Goal: Task Accomplishment & Management: Manage account settings

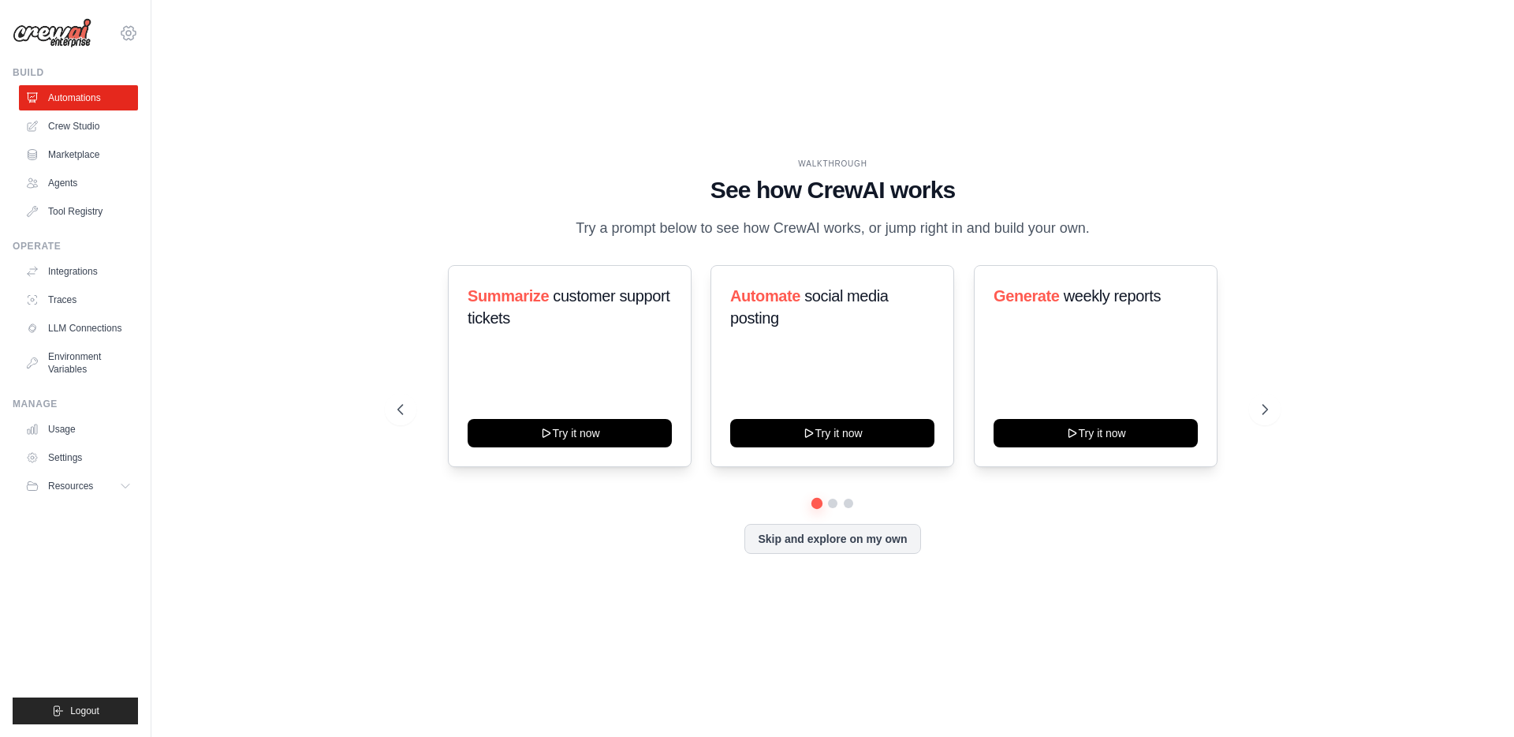
click at [129, 35] on icon at bounding box center [128, 33] width 5 height 5
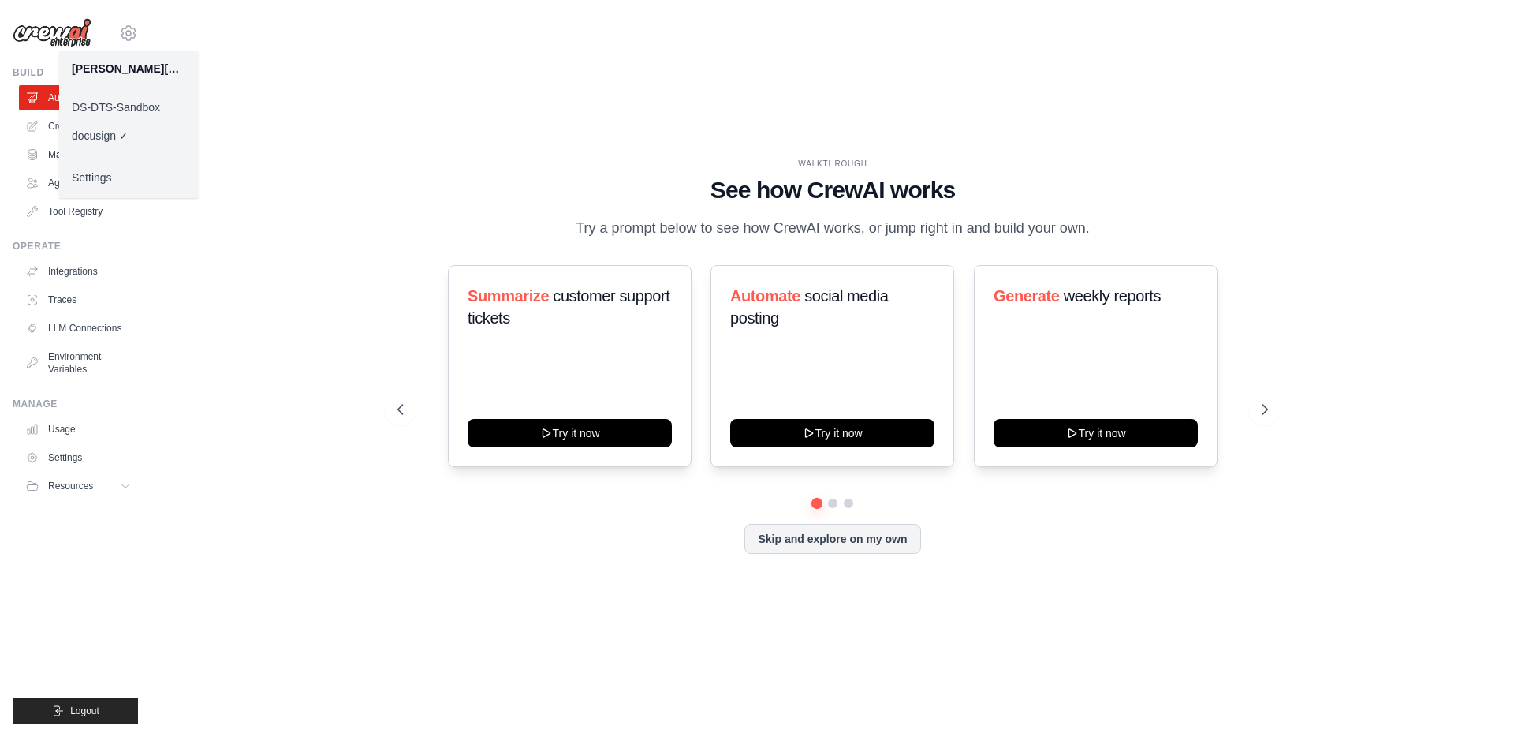
click at [124, 111] on link "DS-DTS-Sandbox" at bounding box center [128, 107] width 139 height 28
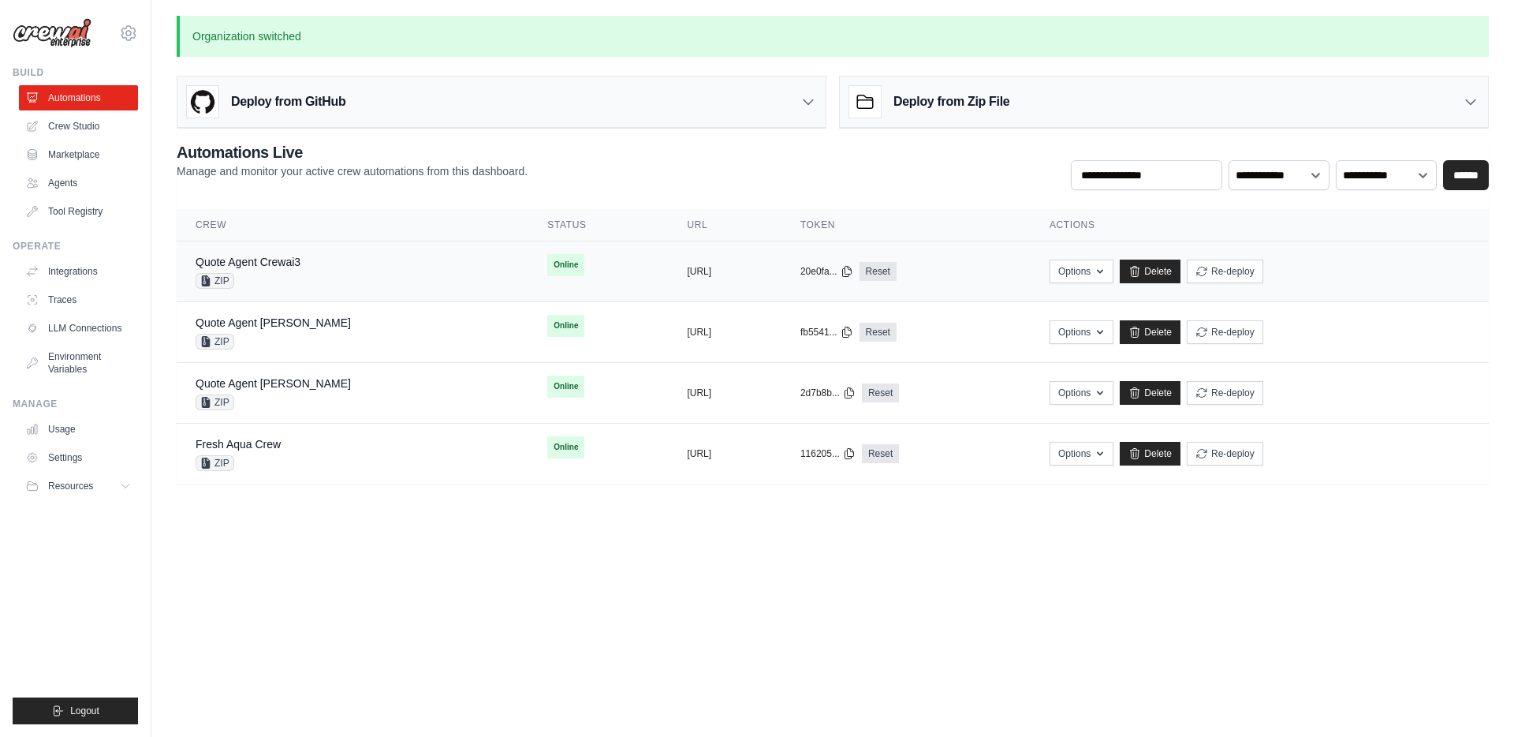
click at [340, 282] on div "Quote Agent Crewai3 ZIP" at bounding box center [353, 271] width 314 height 35
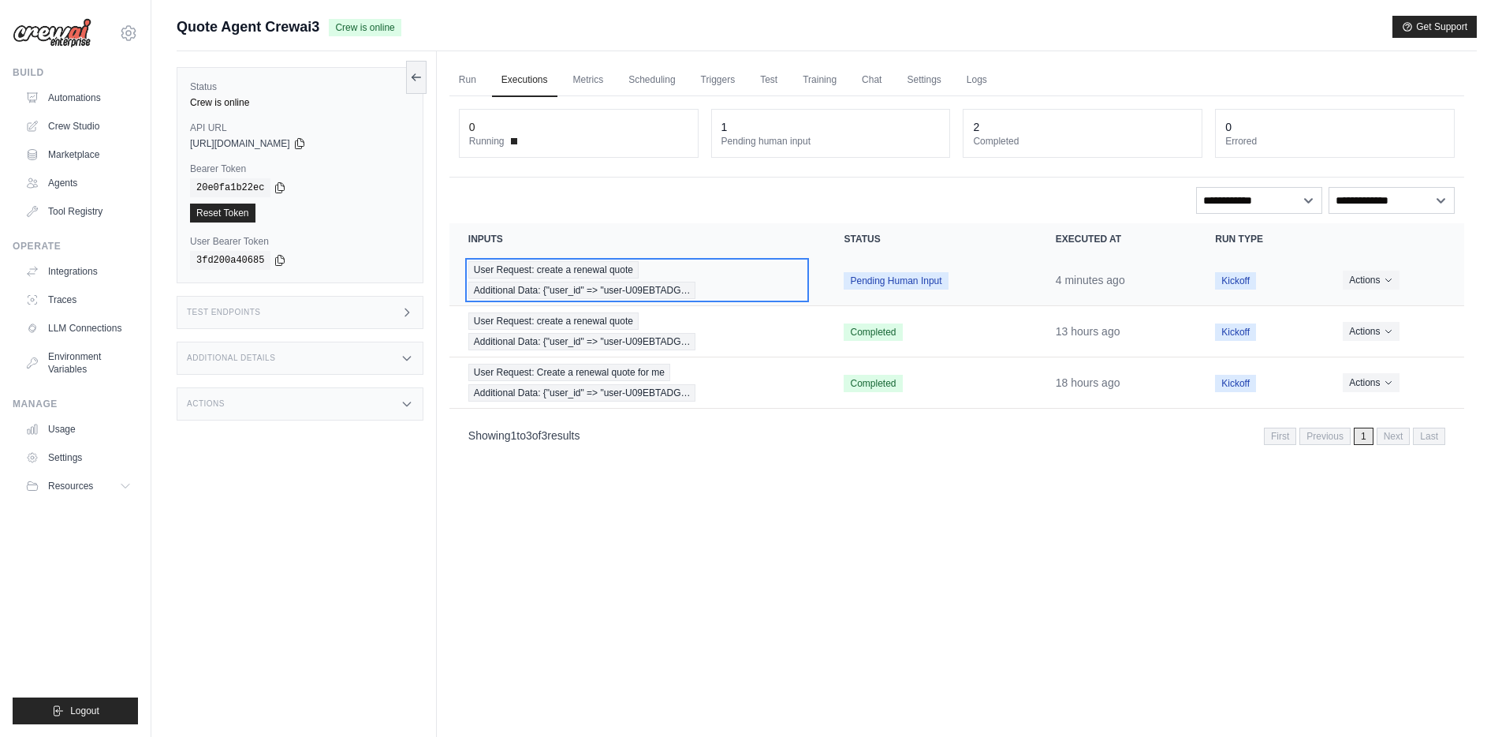
click at [710, 274] on div "User Request: create a renewal quote Additional Data: {"user_id" => "user-U09EB…" at bounding box center [637, 280] width 338 height 38
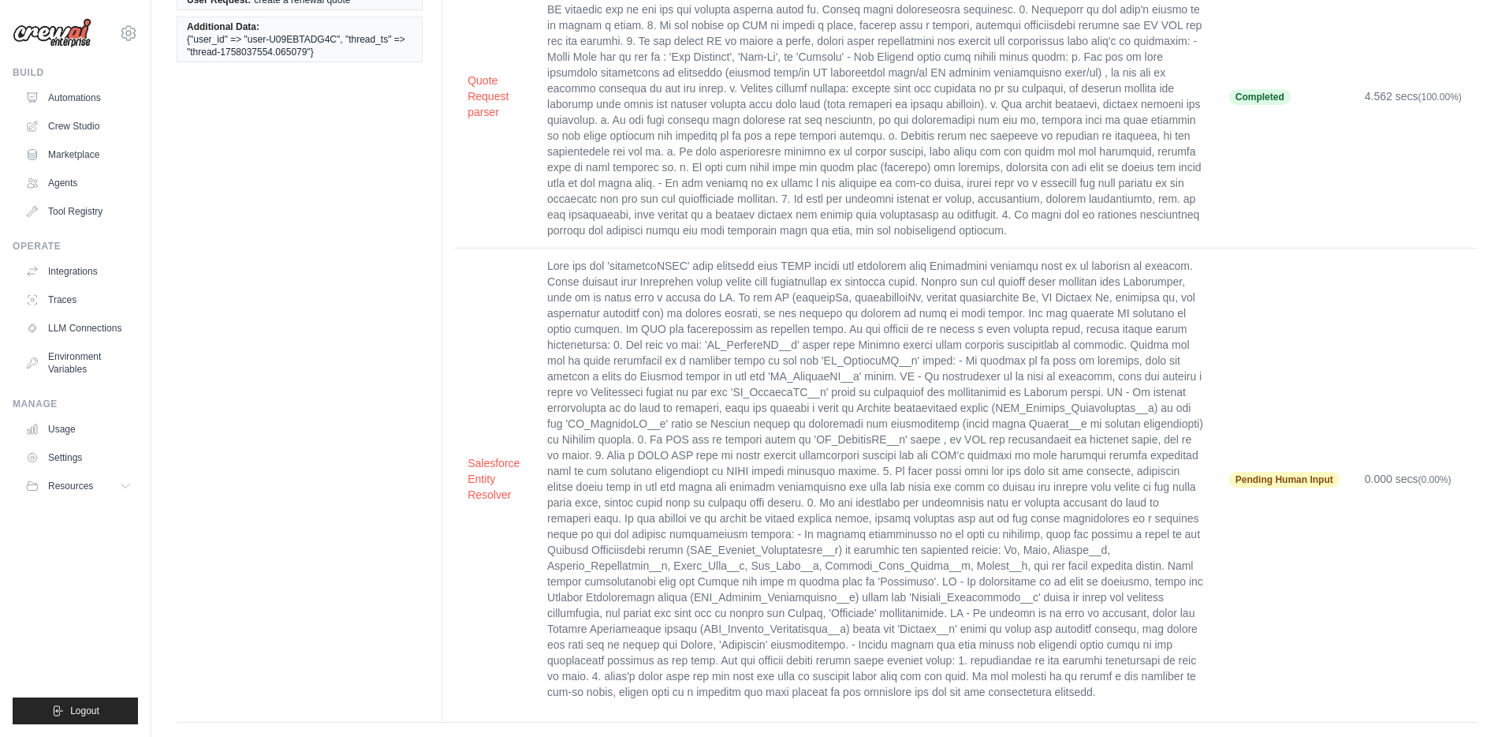
scroll to position [181, 0]
click at [488, 460] on button "Salesforce Entity Resolver" at bounding box center [495, 476] width 54 height 47
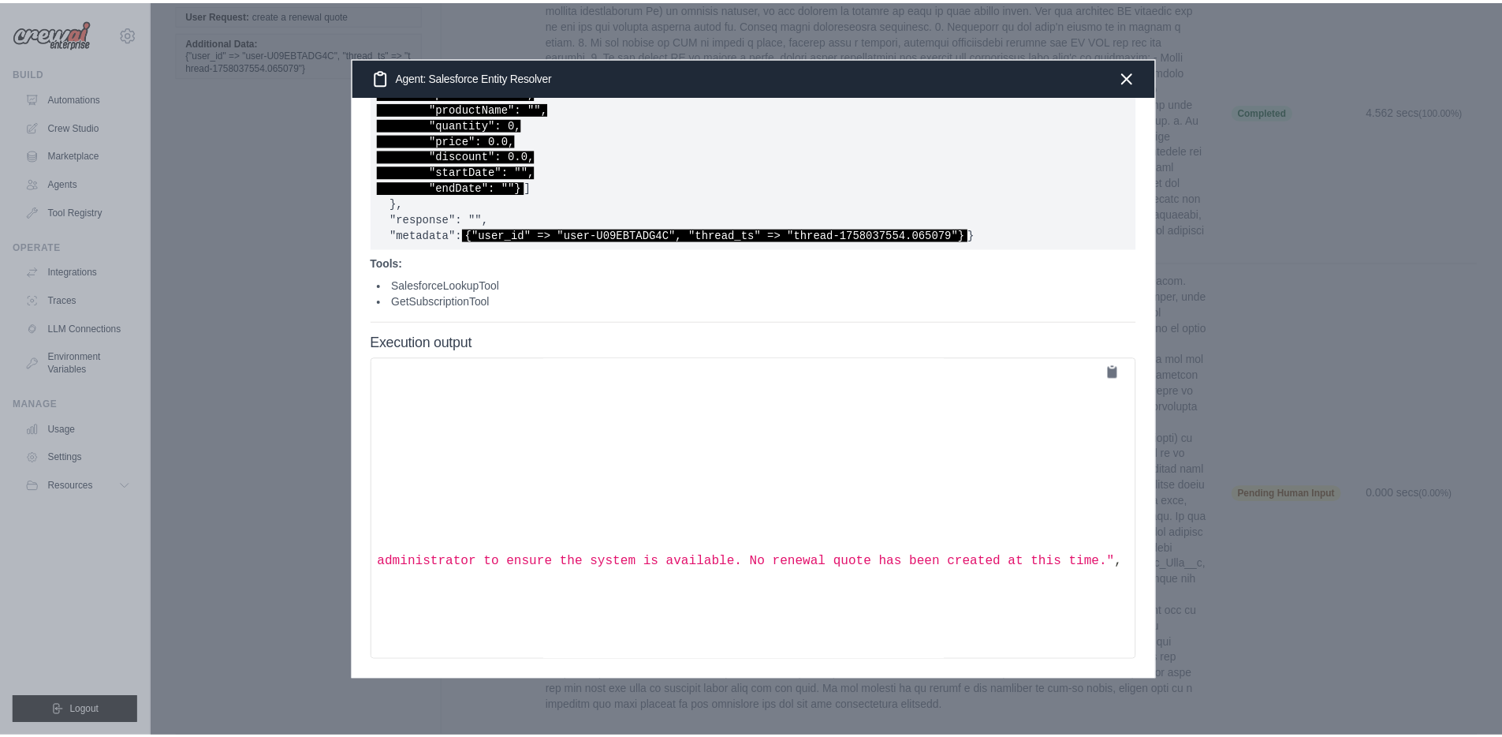
scroll to position [242, 0]
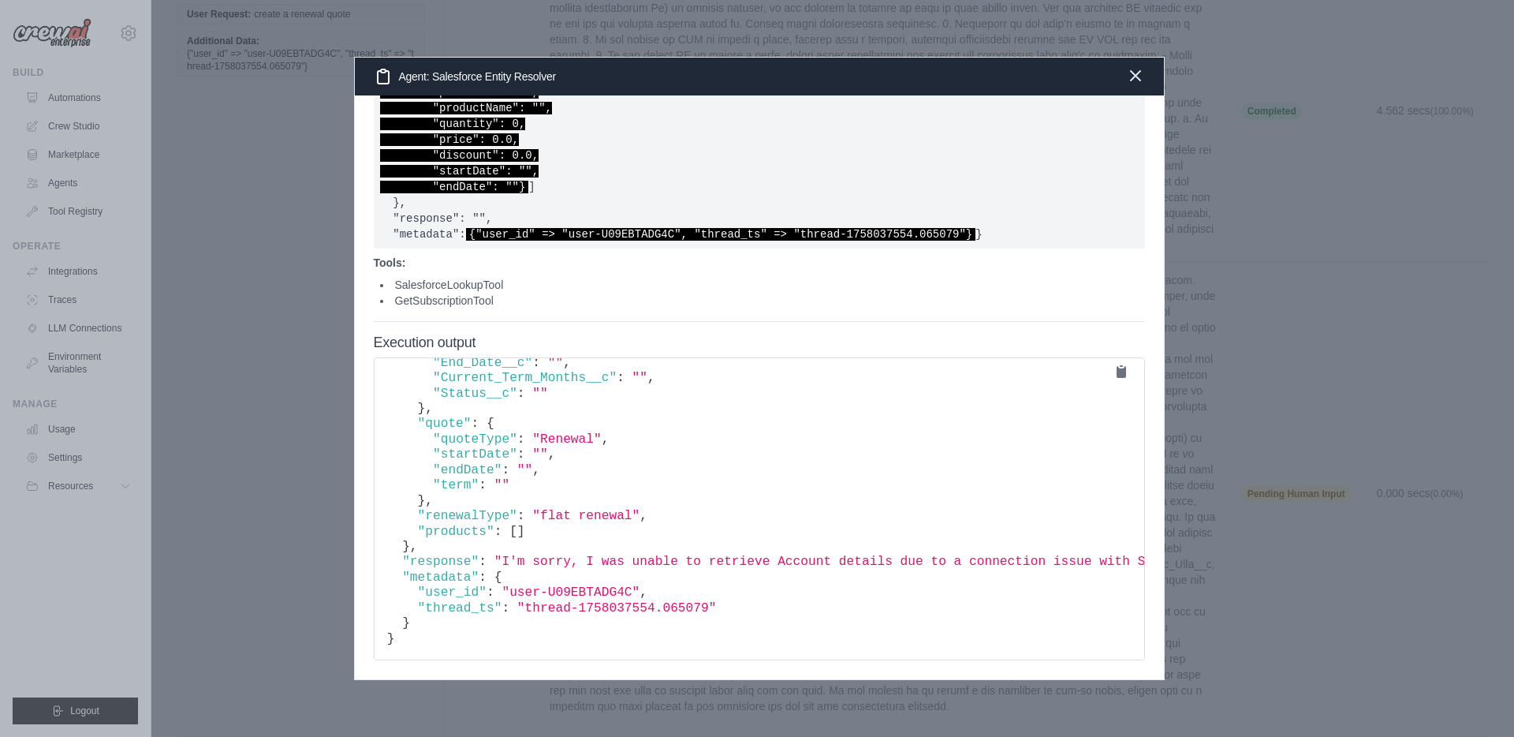
click at [1134, 80] on icon "button" at bounding box center [1135, 75] width 19 height 19
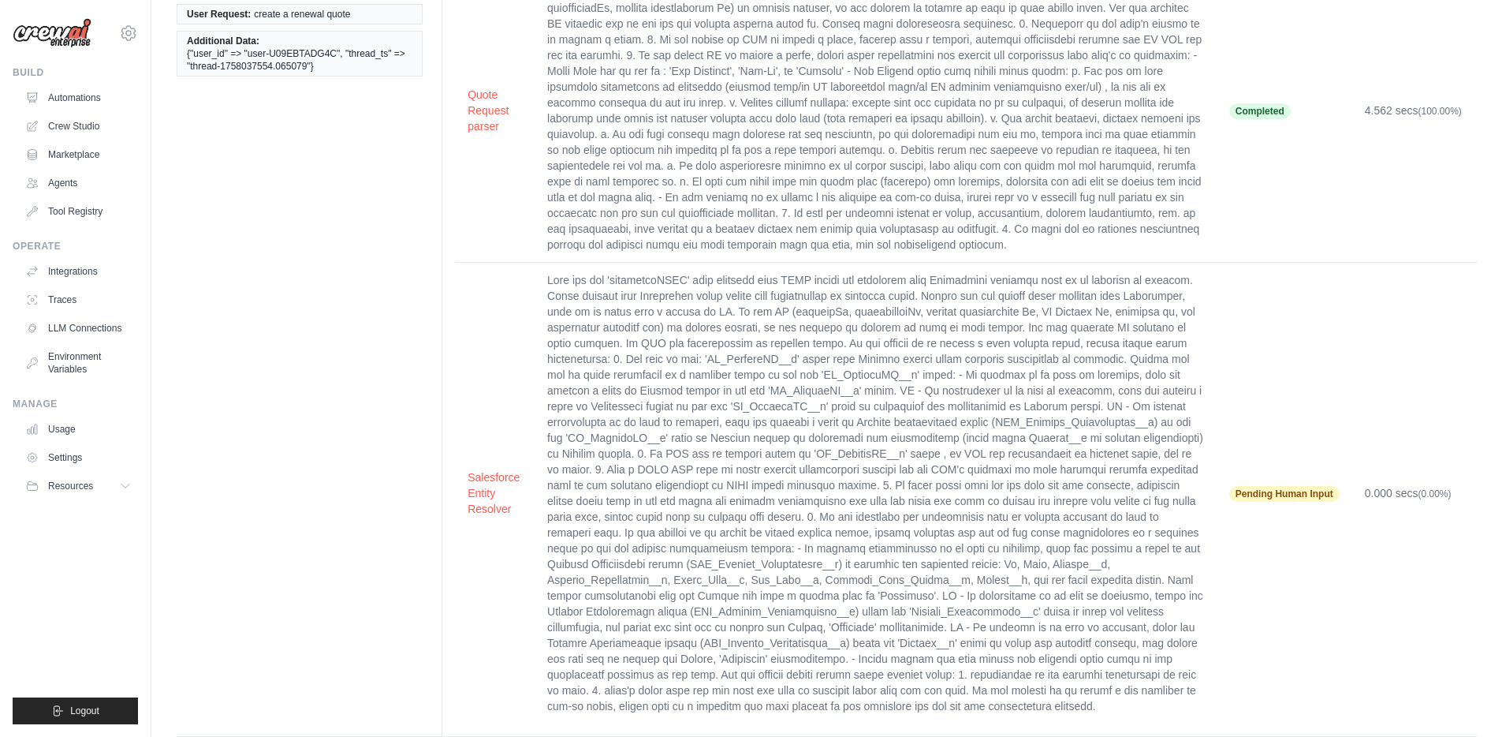
scroll to position [0, 0]
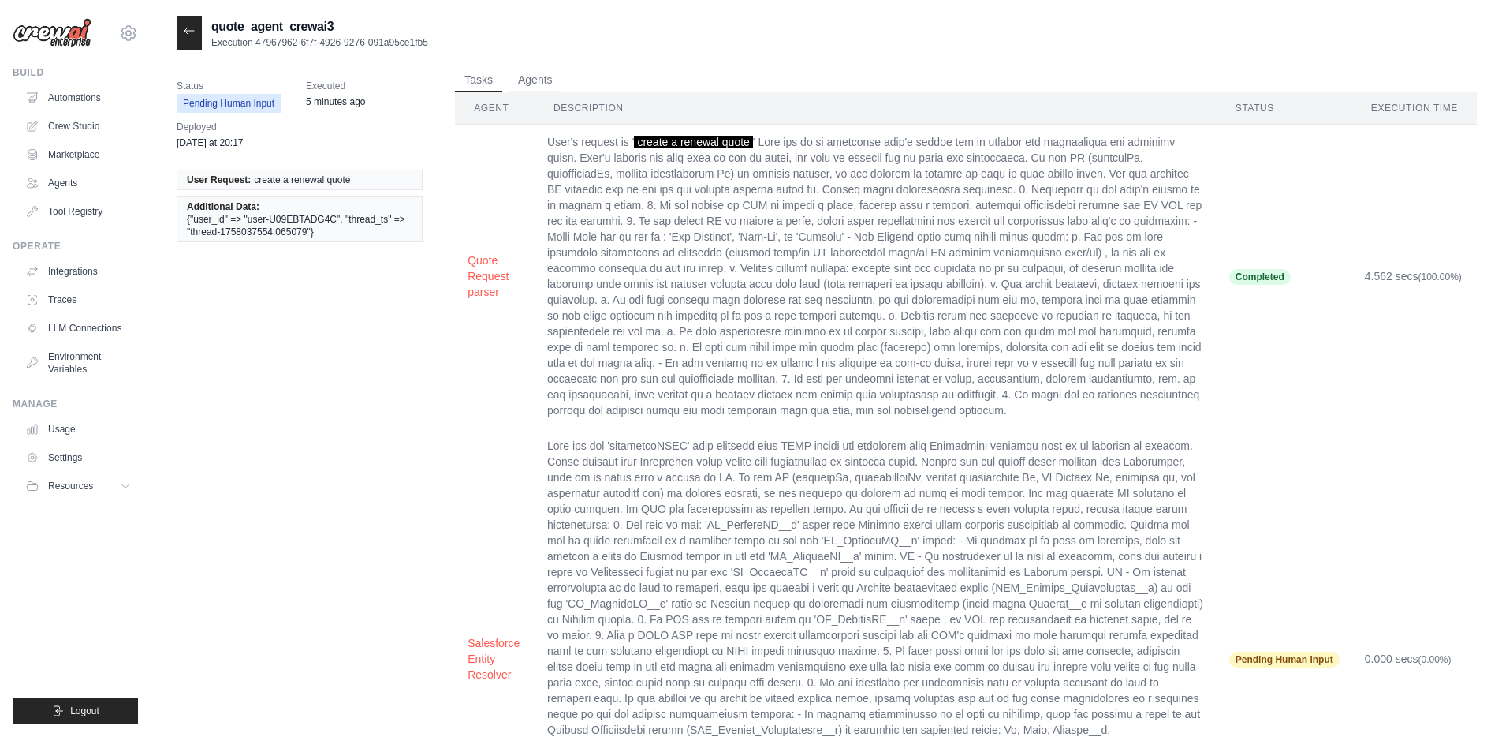
click at [188, 32] on icon at bounding box center [189, 30] width 13 height 13
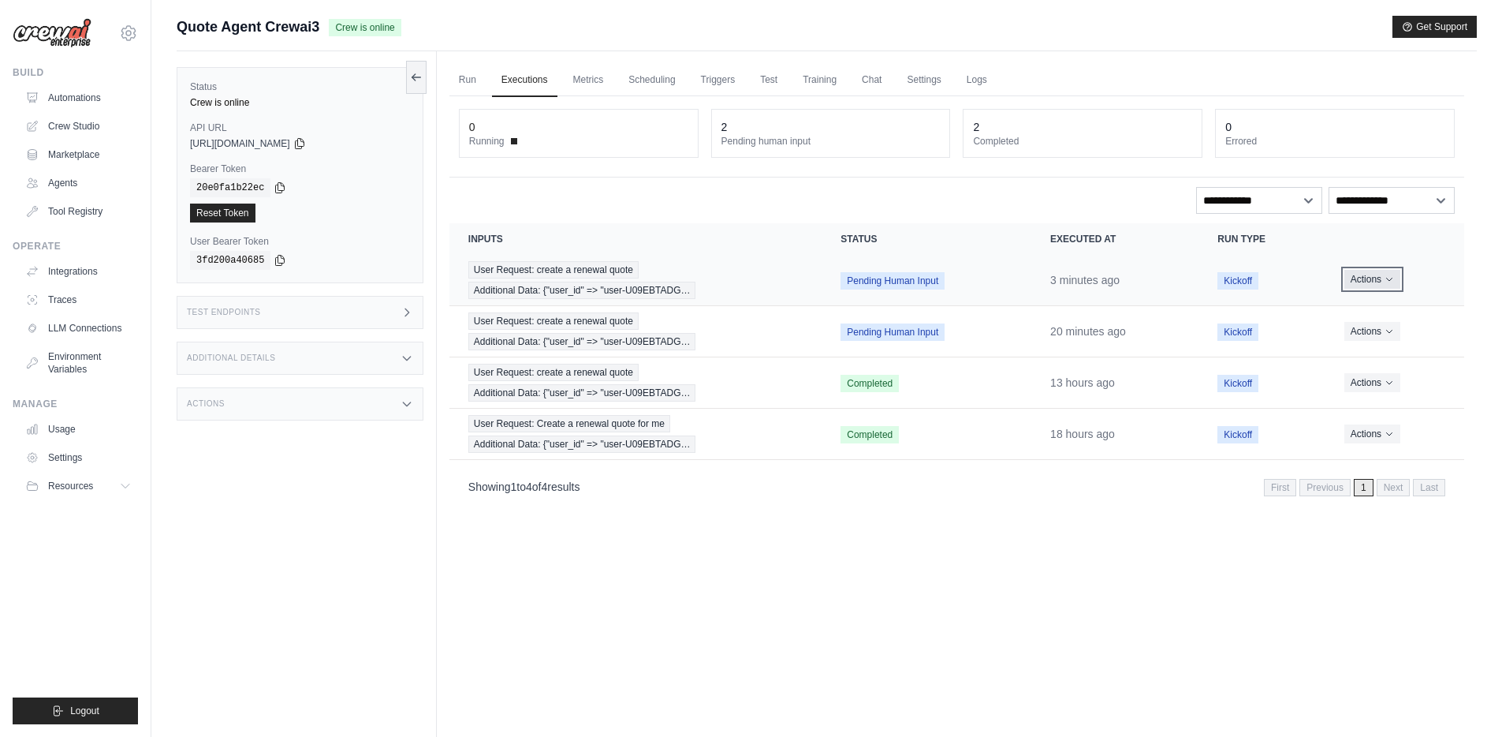
click at [1391, 282] on icon "Actions for execution" at bounding box center [1389, 278] width 9 height 9
click at [1372, 334] on button "Delete" at bounding box center [1395, 332] width 101 height 25
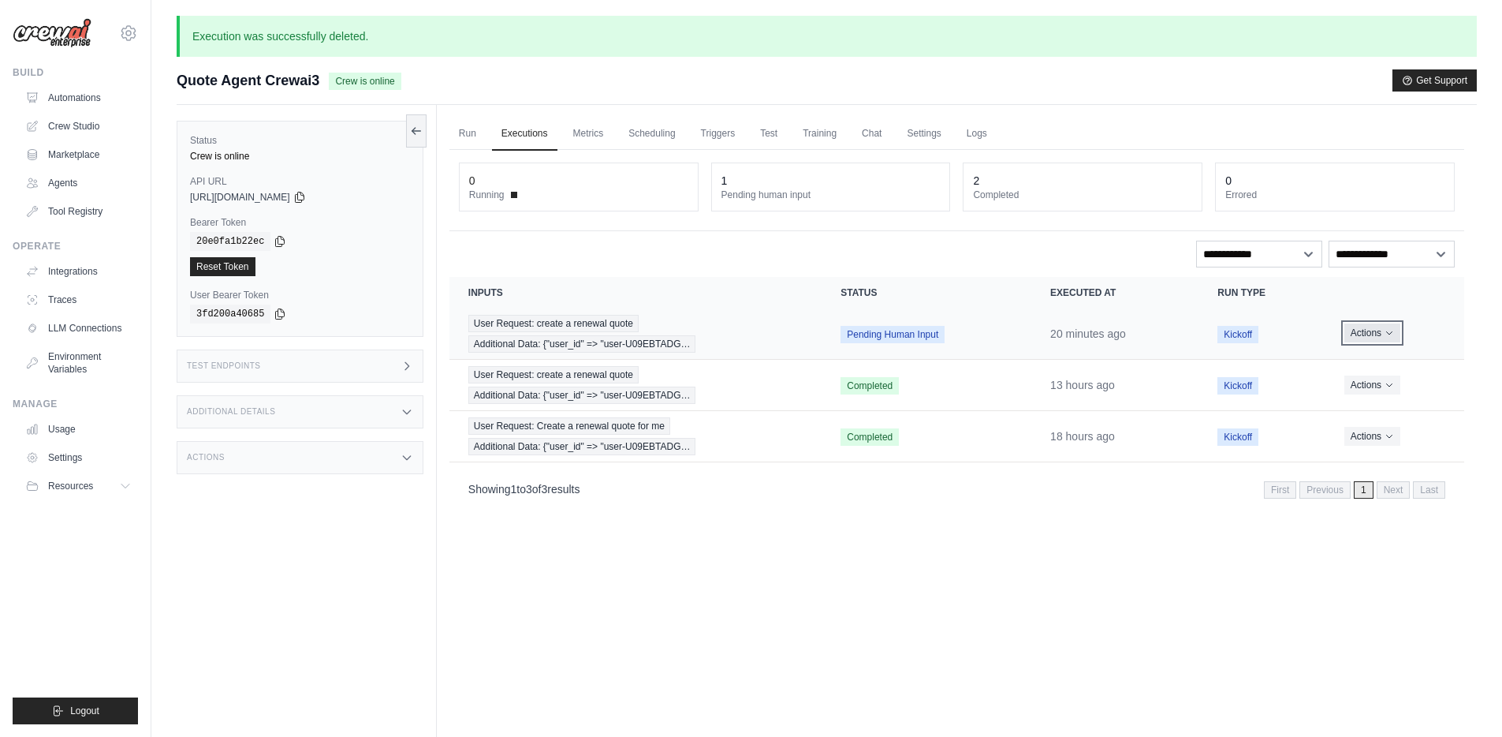
click at [1388, 334] on icon "Actions for execution" at bounding box center [1389, 332] width 9 height 9
click at [1366, 386] on button "Delete" at bounding box center [1395, 386] width 101 height 25
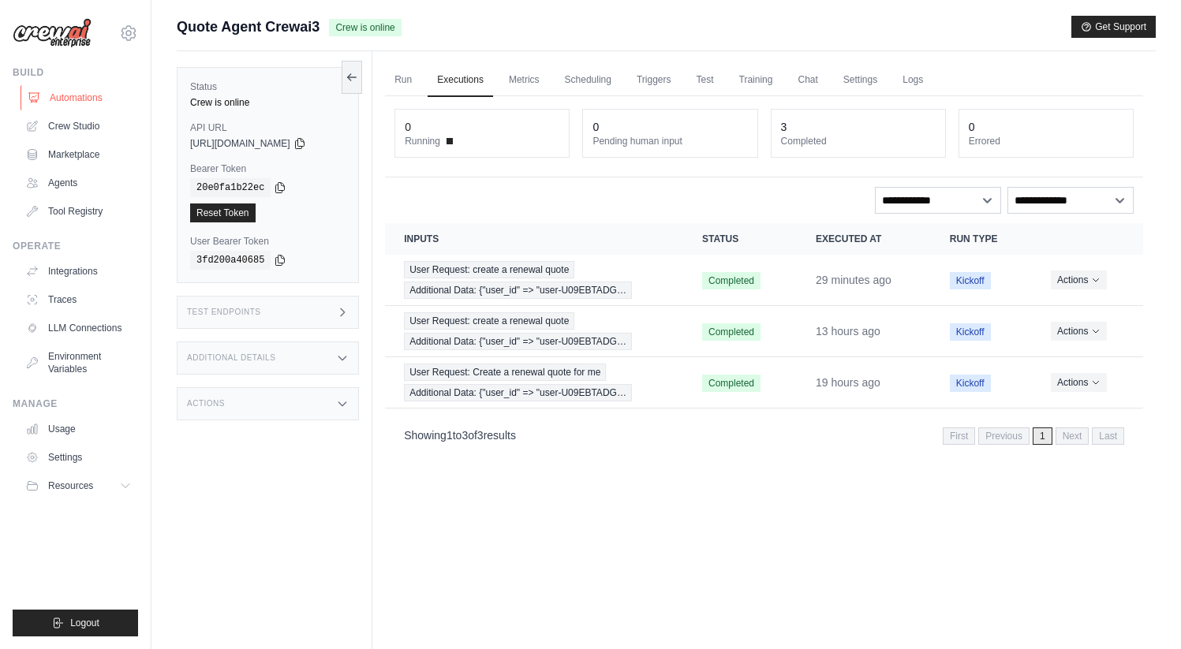
click at [80, 98] on link "Automations" at bounding box center [80, 97] width 119 height 25
